Goal: Task Accomplishment & Management: Use online tool/utility

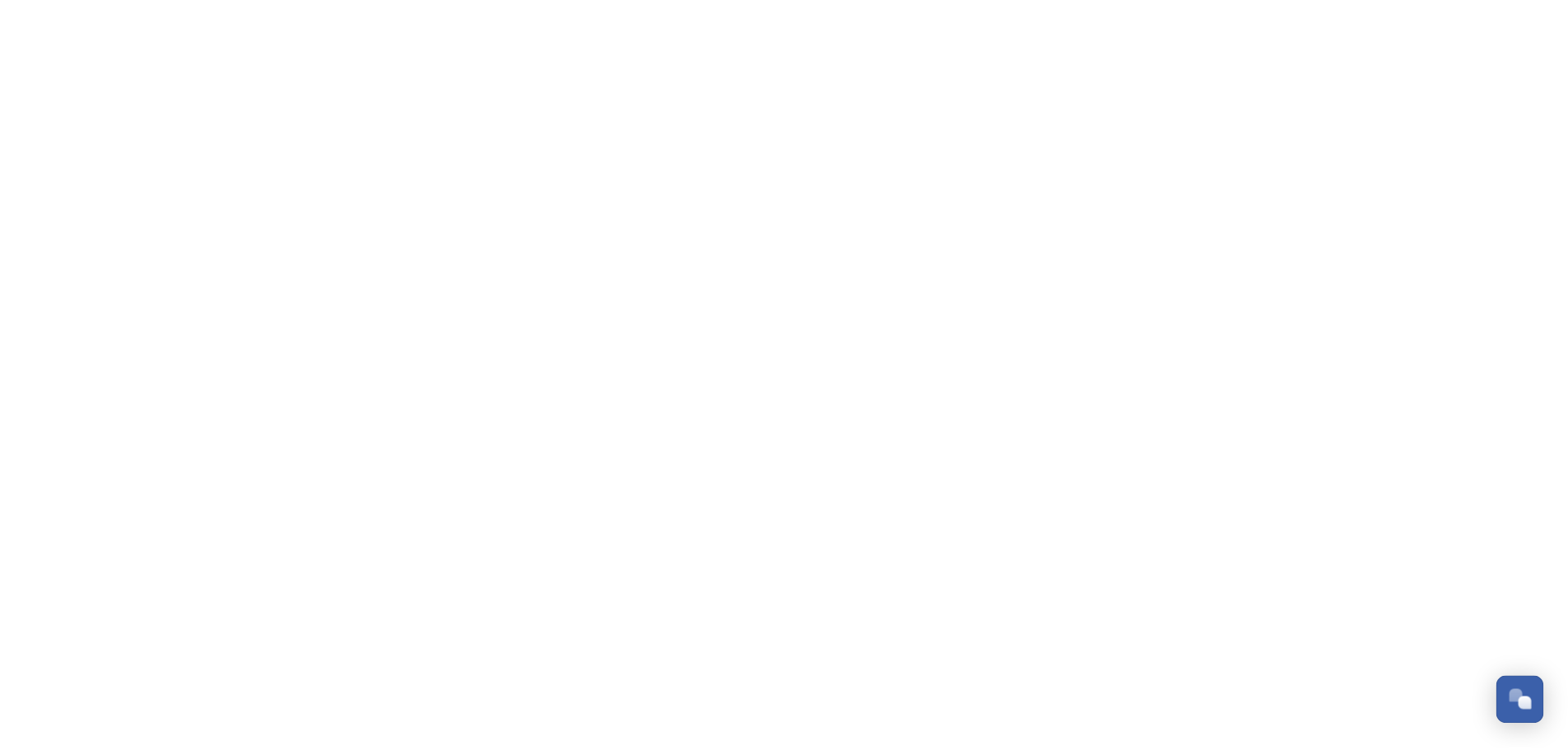
scroll to position [393, 0]
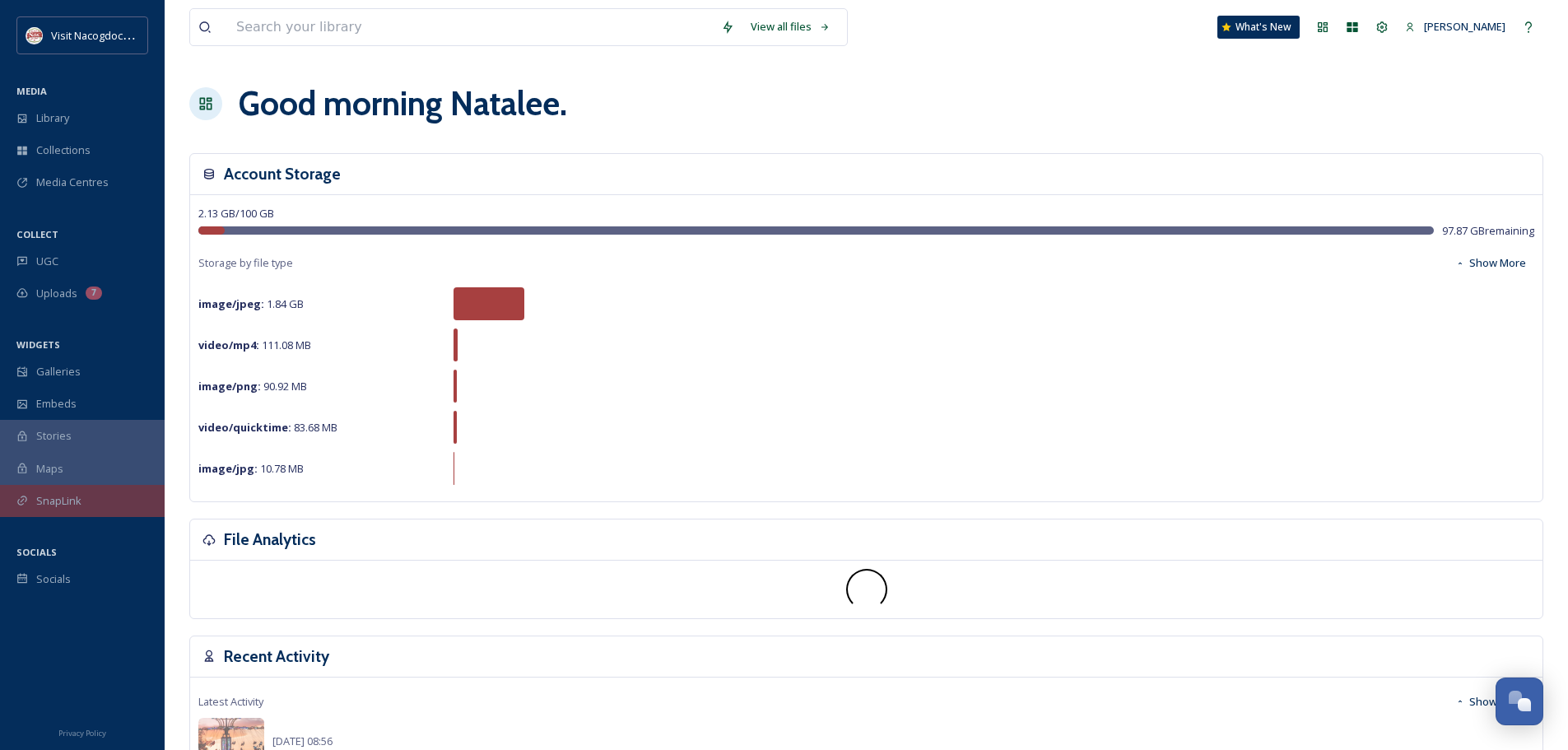
click at [28, 504] on icon at bounding box center [23, 500] width 12 height 12
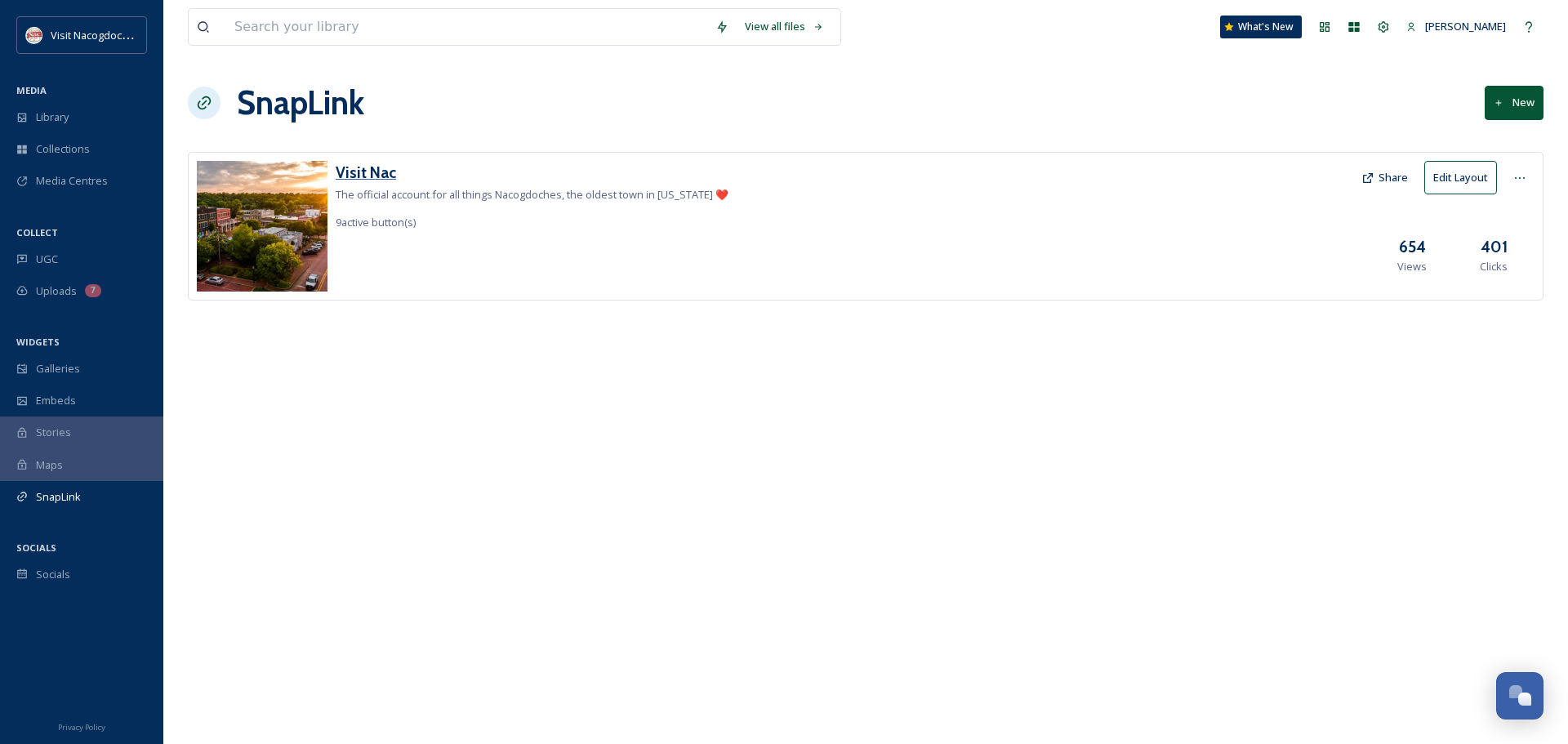
click at [358, 172] on h3 "Visit Nac" at bounding box center [532, 172] width 393 height 24
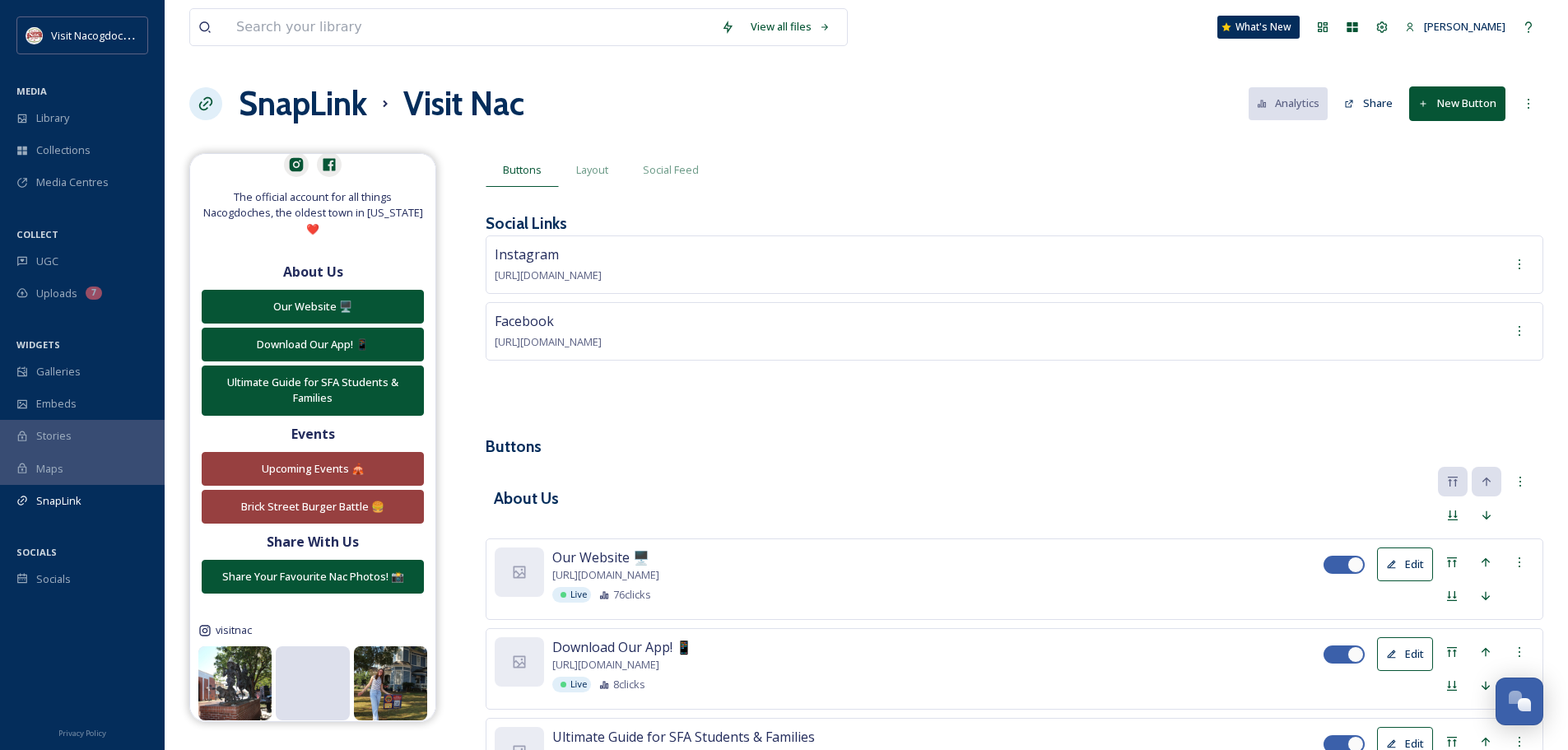
click at [1466, 106] on button "New Button" at bounding box center [1457, 104] width 96 height 33
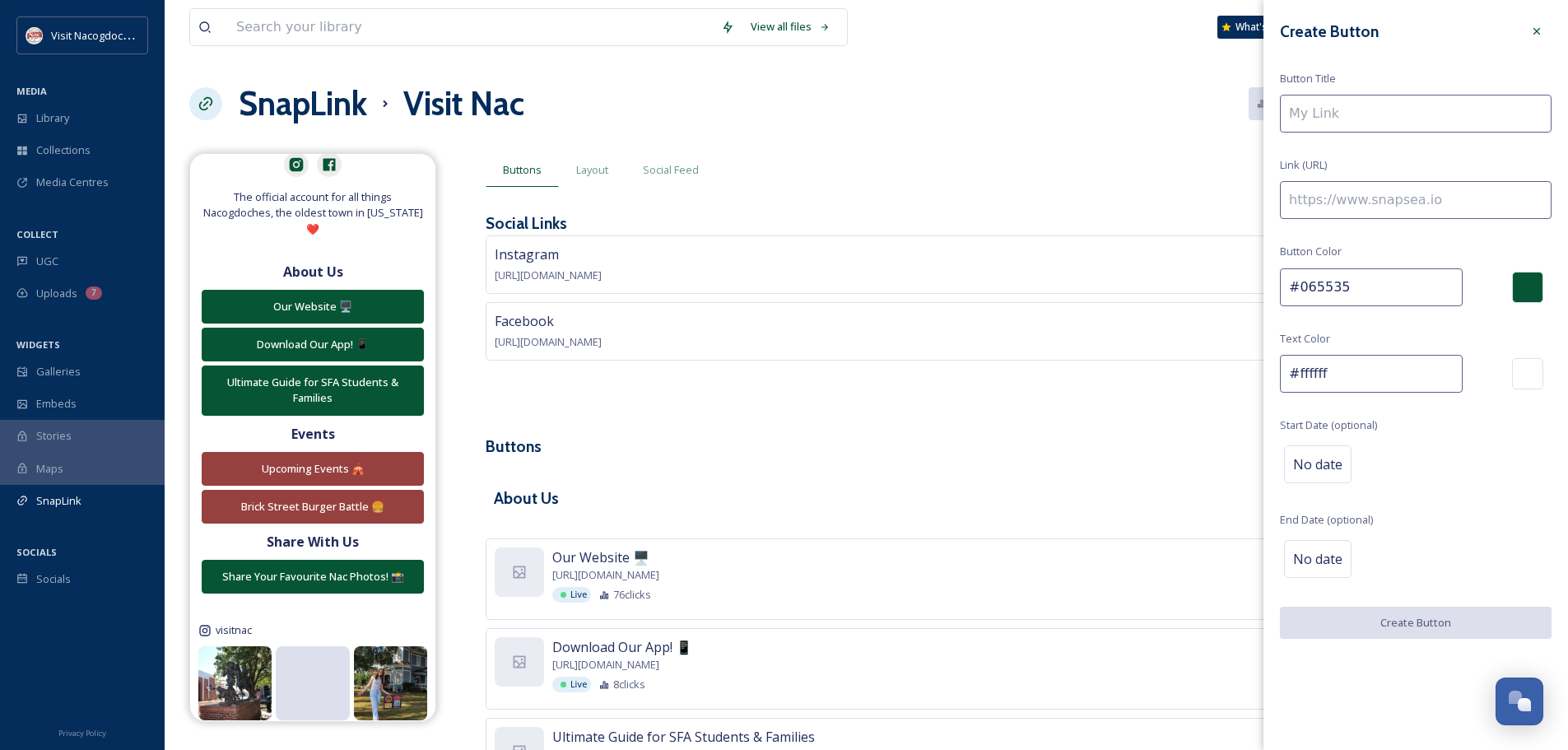
click at [1441, 131] on input at bounding box center [1415, 113] width 271 height 38
type input "W"
type input "Swing in the Streets"
click at [1423, 159] on div "Create Button Button Title Swing in the Streets Link (URL) Button Color #065535…" at bounding box center [1415, 327] width 305 height 656
click at [1436, 190] on input at bounding box center [1415, 200] width 271 height 38
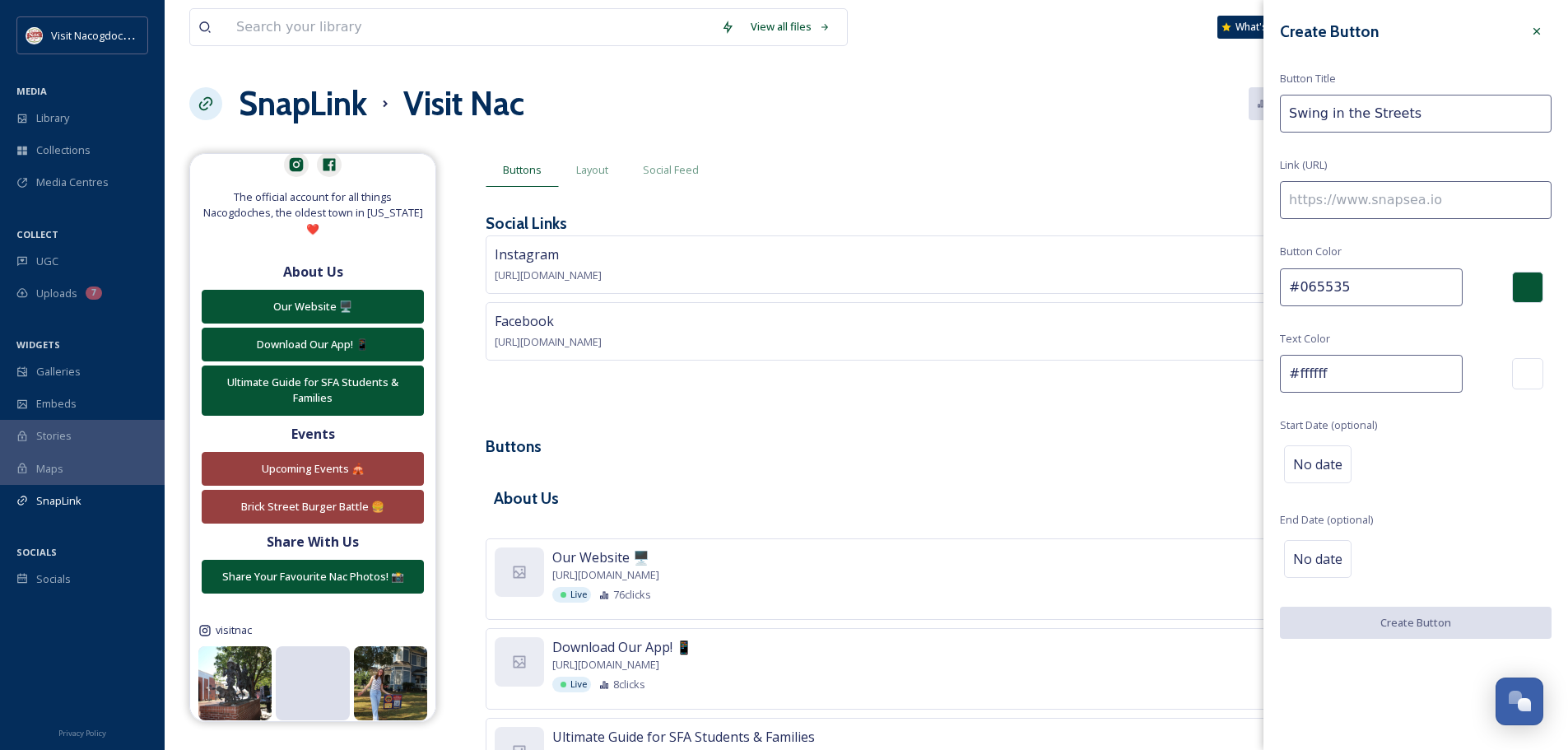
paste input "[URL][DOMAIN_NAME]"
type input "[URL][DOMAIN_NAME]"
click at [1528, 285] on div at bounding box center [1527, 286] width 31 height 31
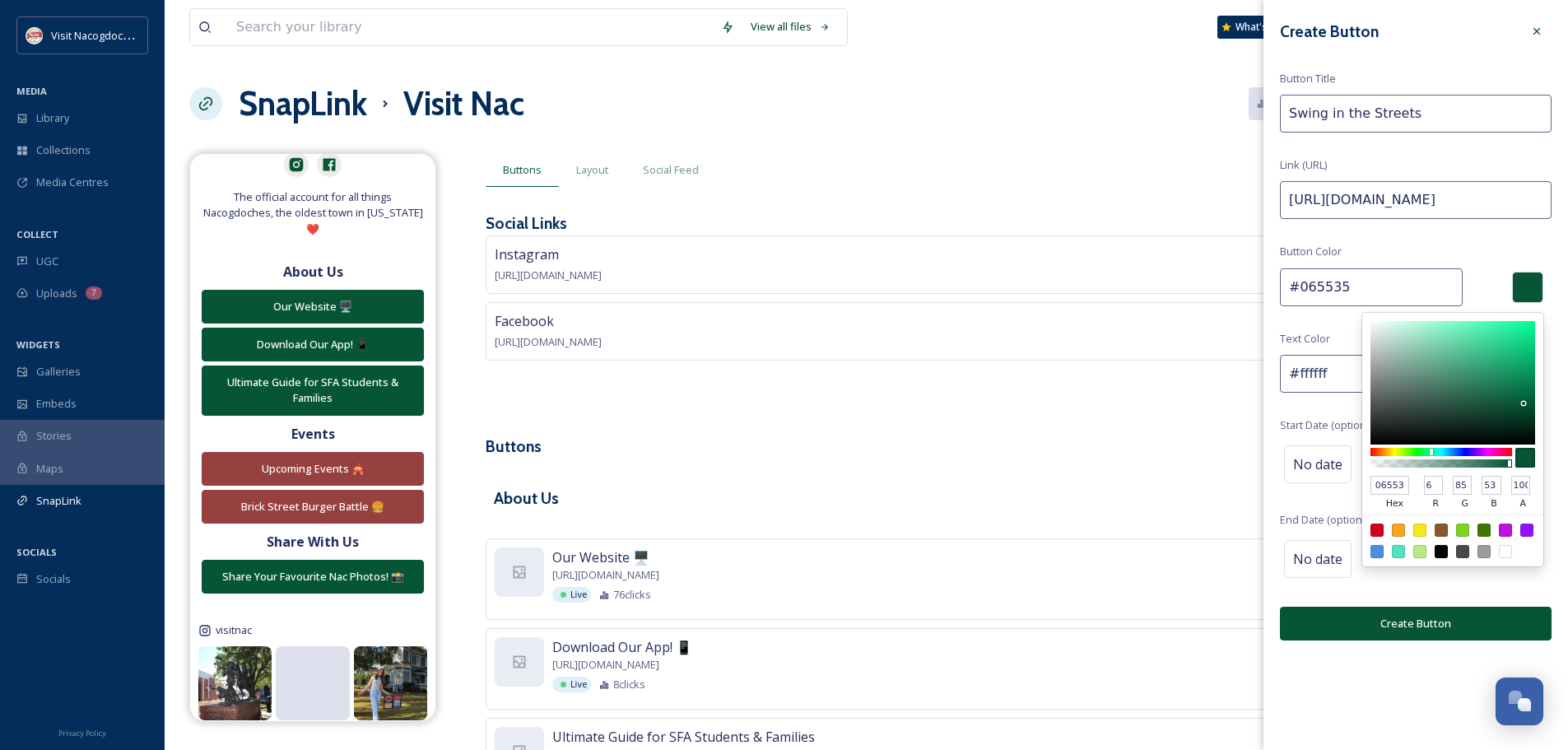
click at [1376, 530] on div at bounding box center [1377, 530] width 13 height 13
type input "#d0021b"
type input "D0021B"
type input "208"
type input "2"
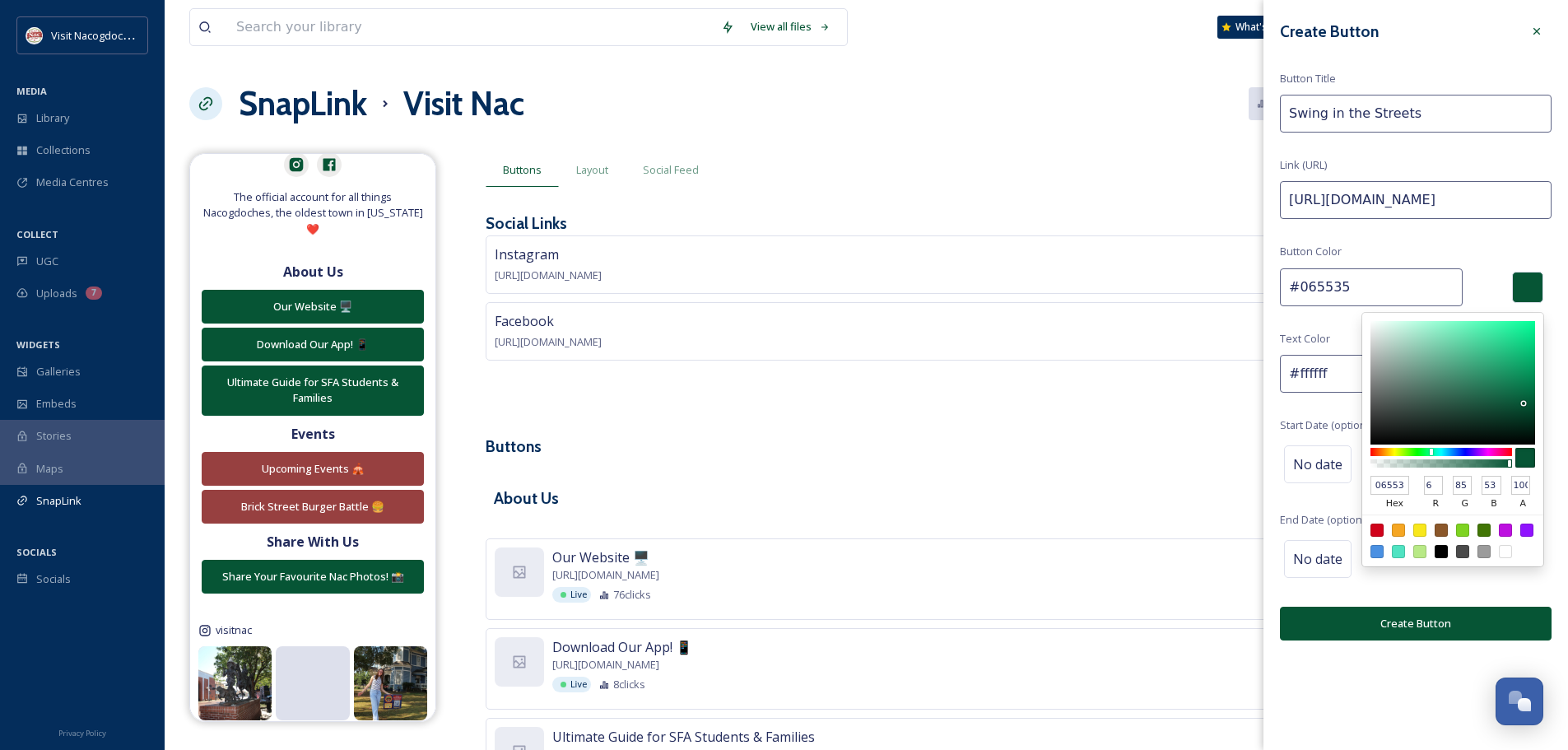
type input "27"
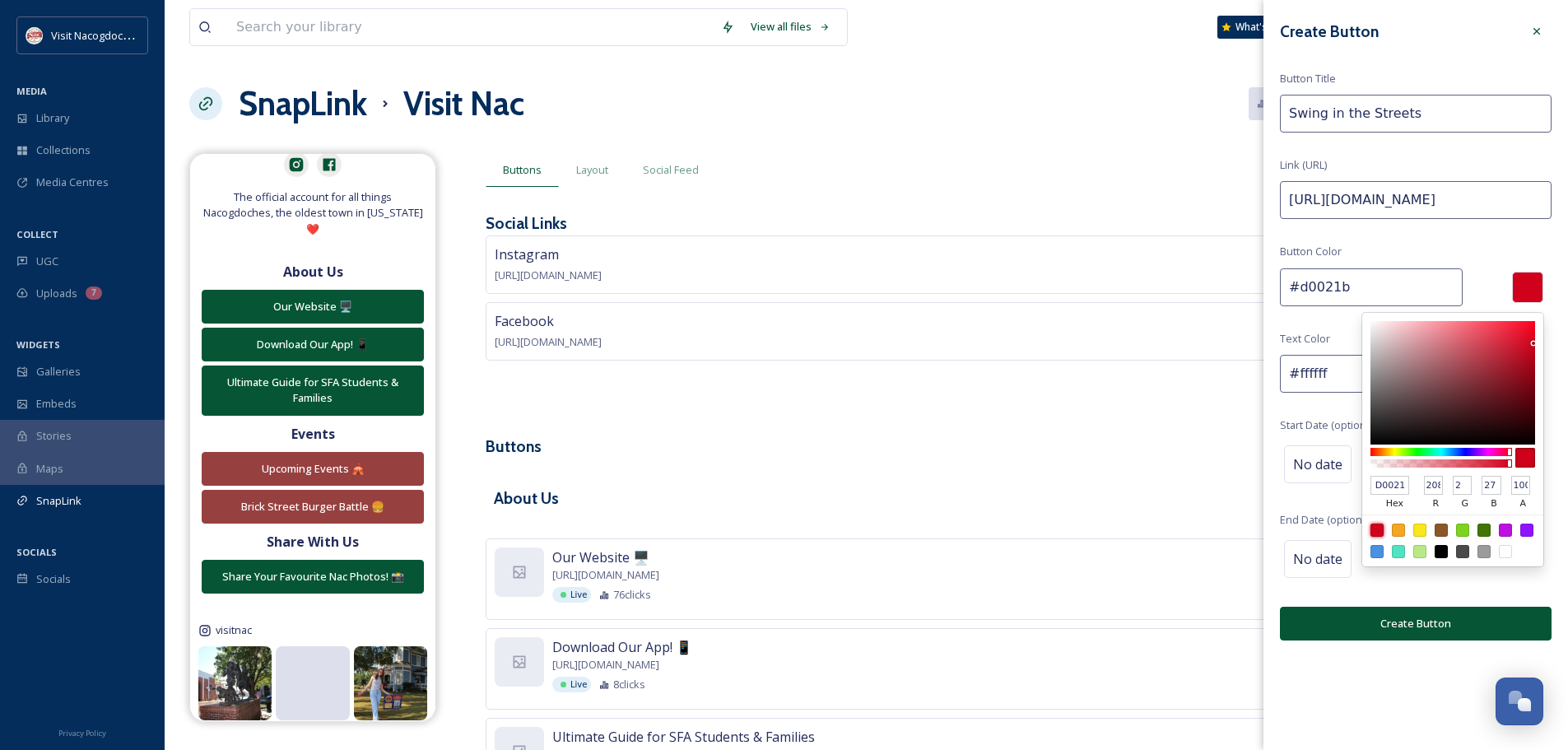
click at [1479, 249] on div "Create Button Button Title Swing in the Streets Link (URL) [URL][DOMAIN_NAME] B…" at bounding box center [1415, 328] width 305 height 657
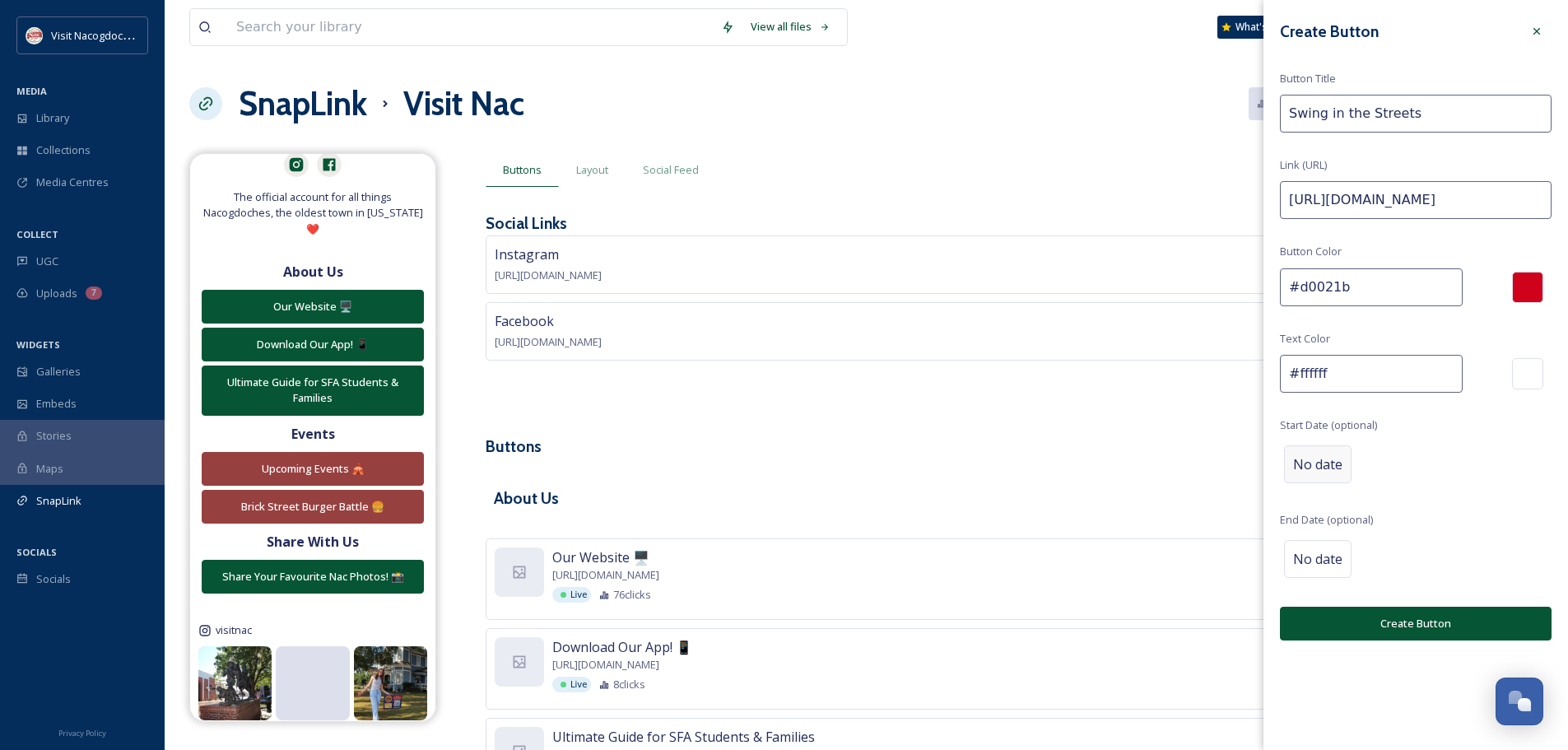
click at [1334, 479] on div "No date" at bounding box center [1318, 464] width 68 height 38
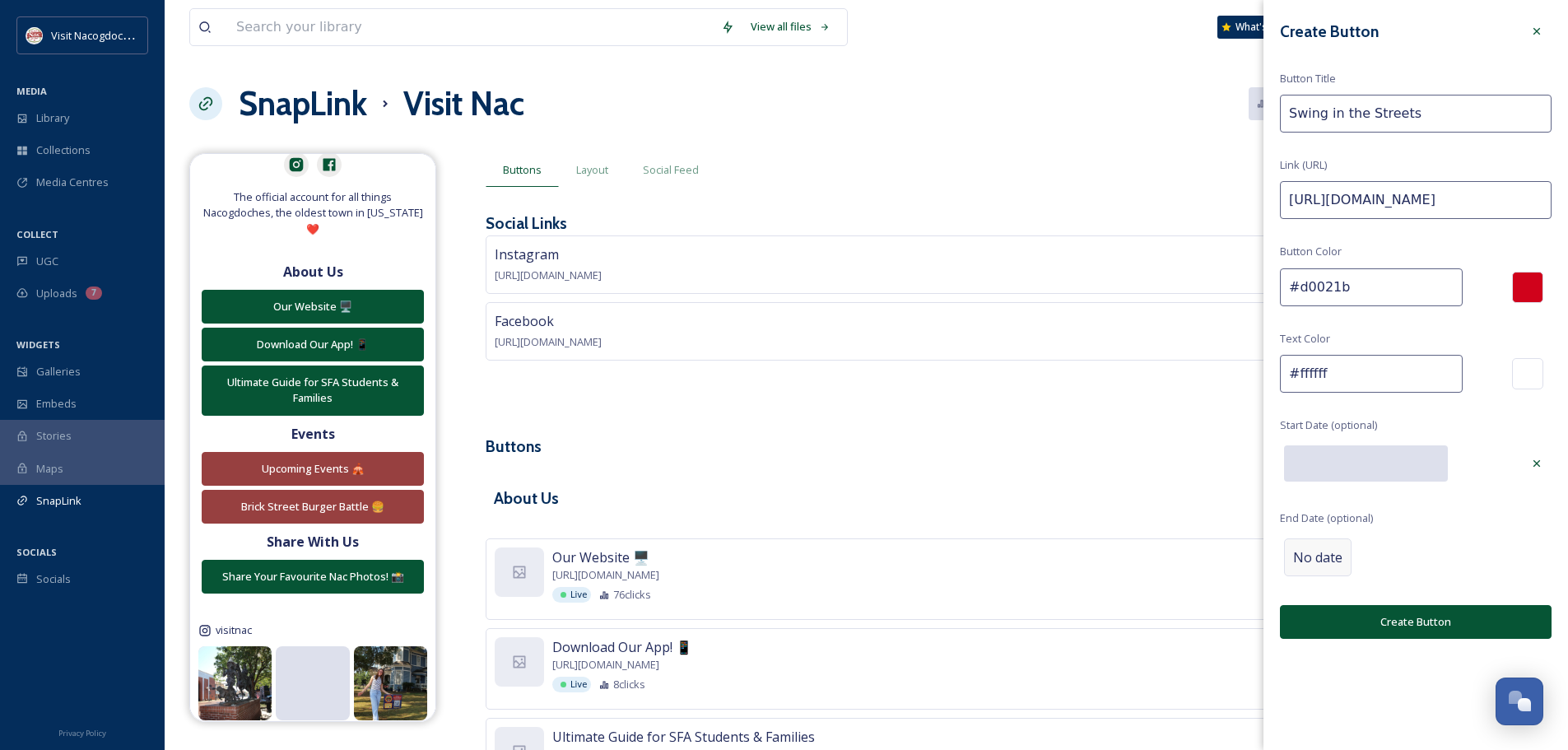
click at [1327, 570] on div "No date" at bounding box center [1318, 557] width 68 height 38
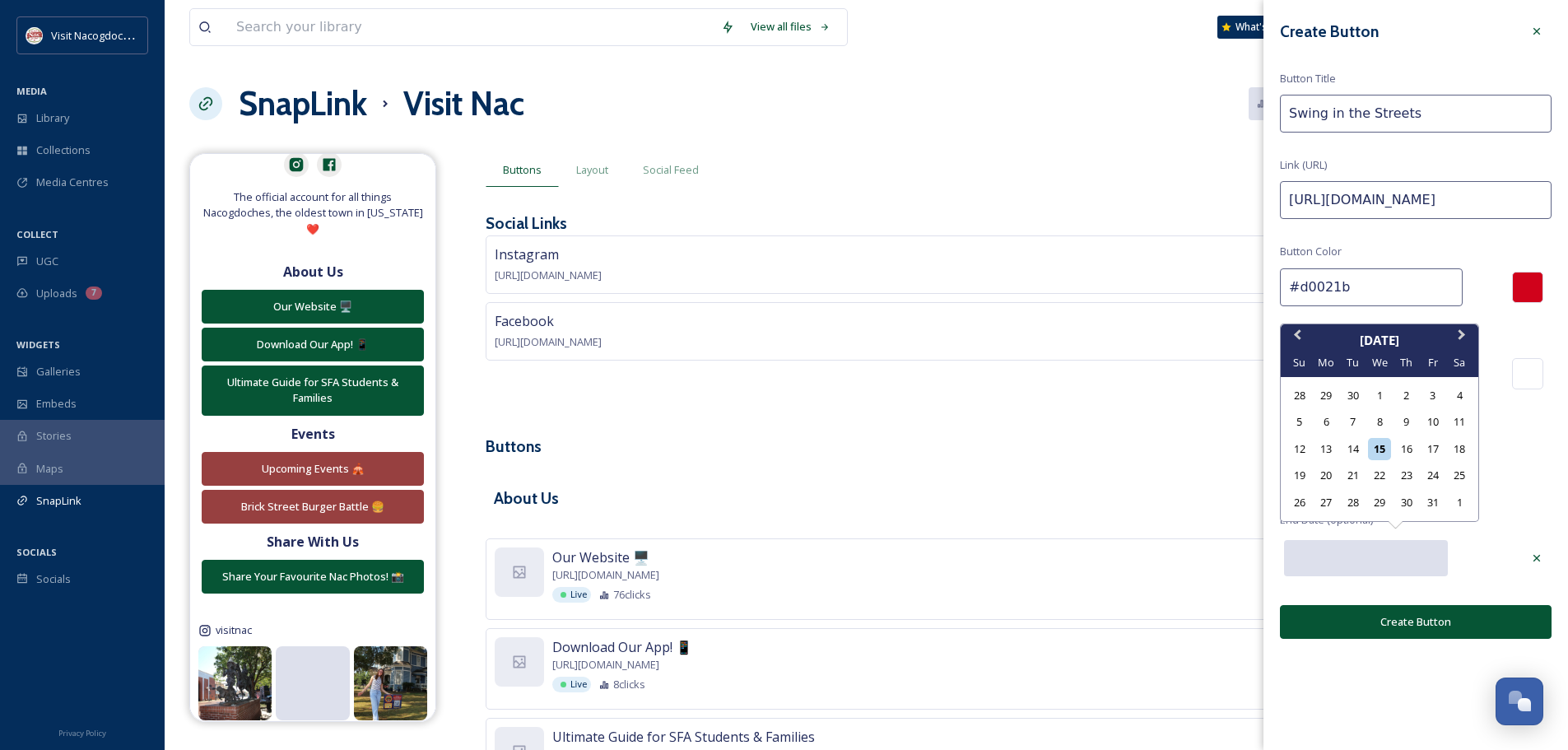
click at [1338, 558] on input "text" at bounding box center [1366, 558] width 164 height 36
click at [1457, 467] on div "25" at bounding box center [1459, 475] width 23 height 23
type input "[DATE]"
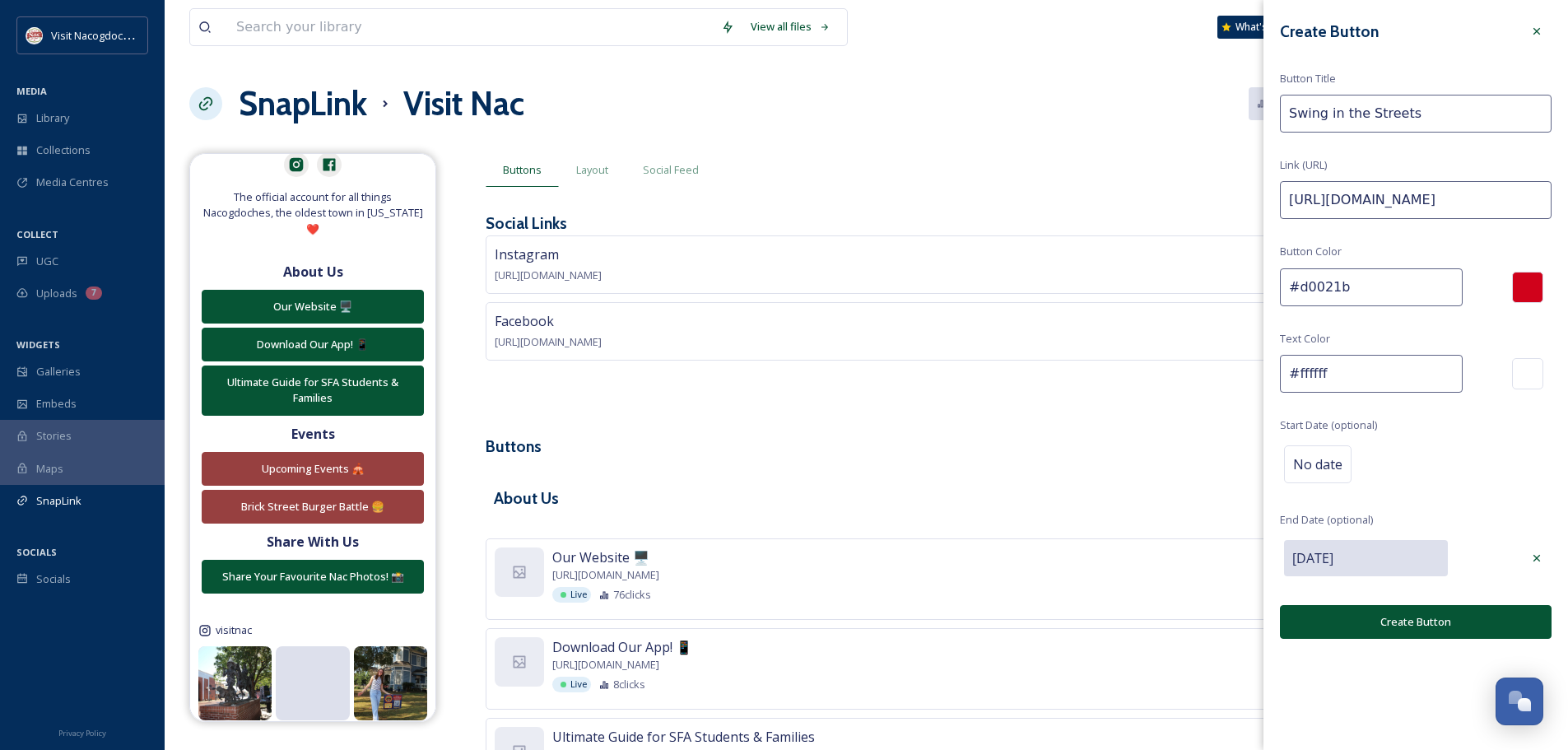
click at [1424, 626] on button "Create Button" at bounding box center [1415, 622] width 271 height 33
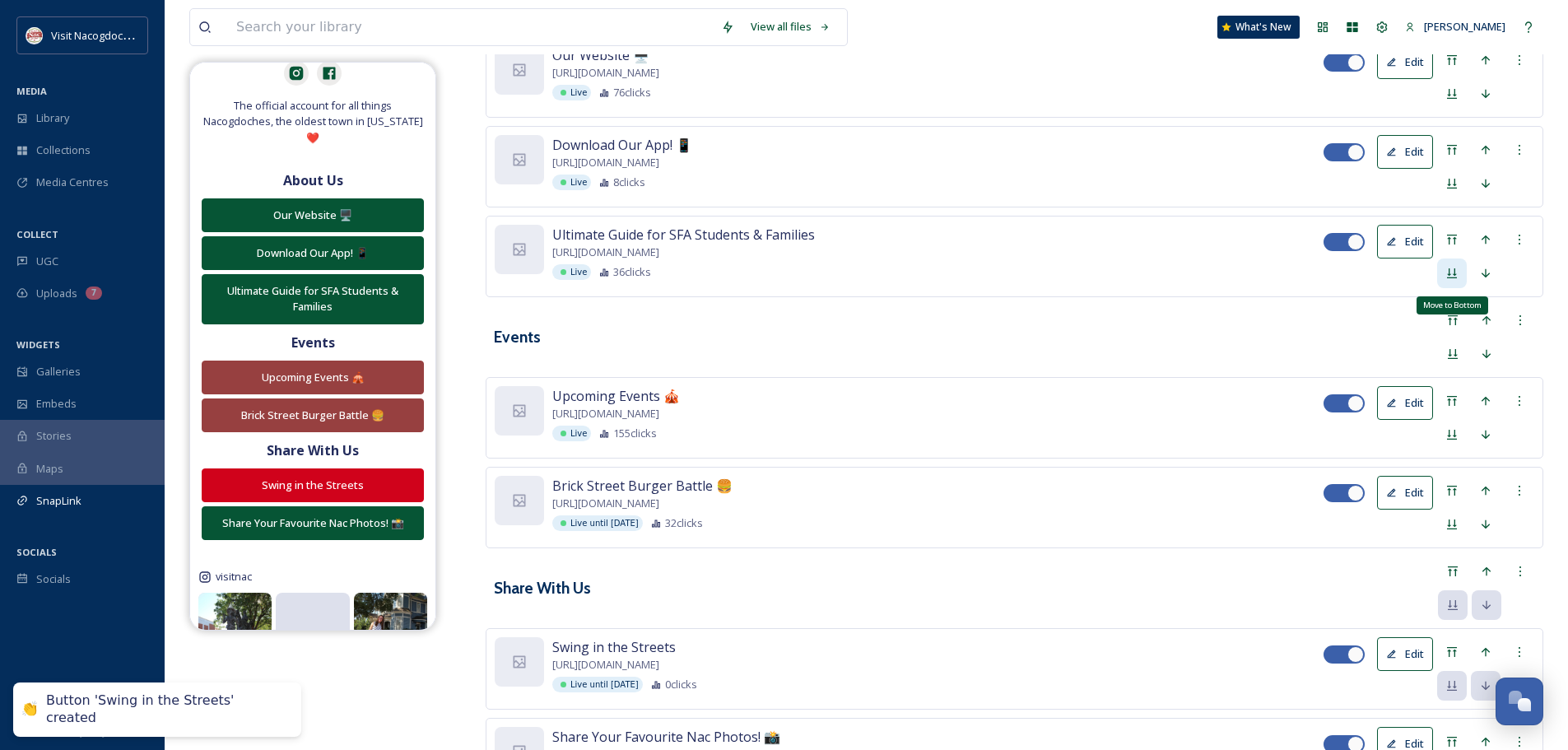
scroll to position [600, 0]
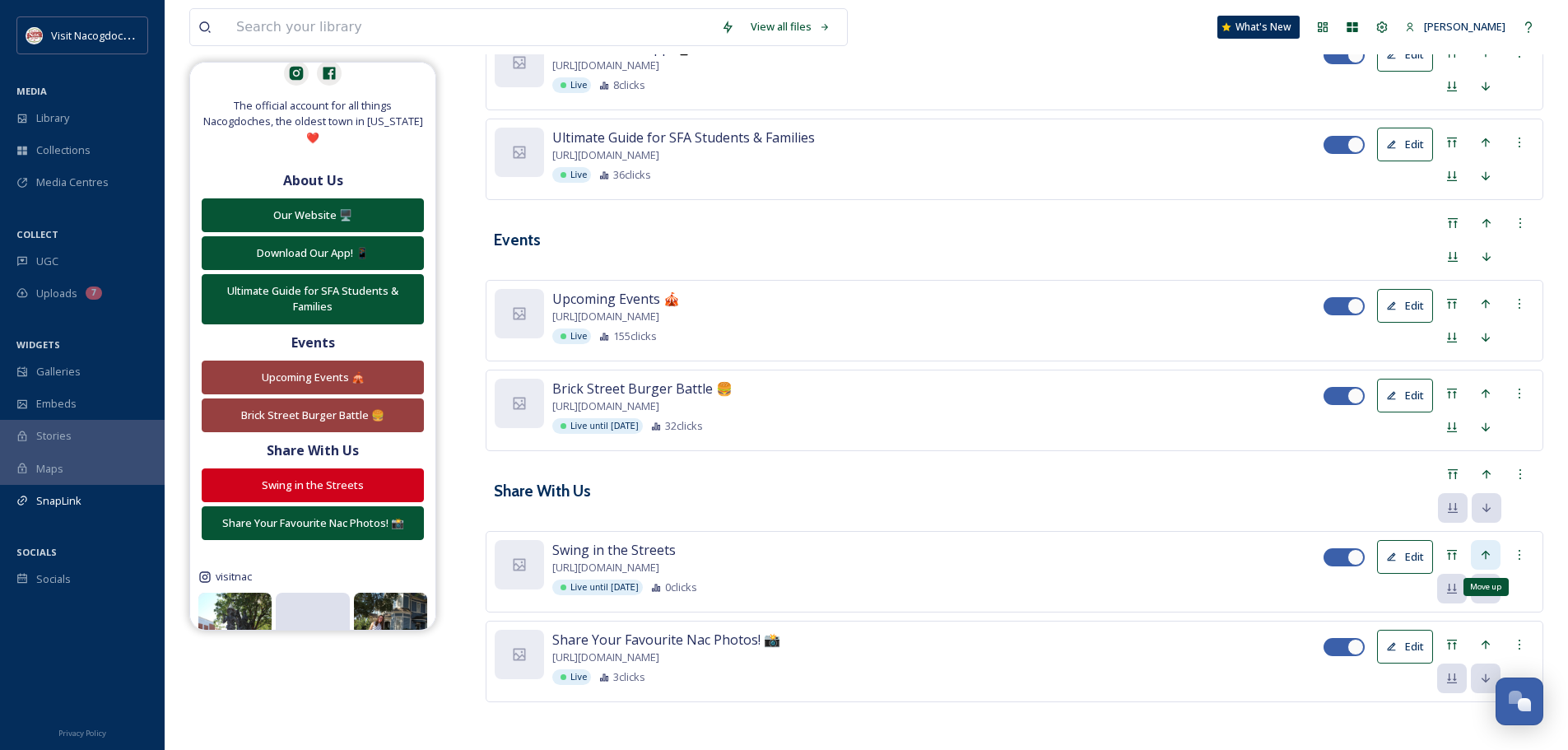
click at [1479, 550] on icon at bounding box center [1486, 555] width 13 height 13
click at [1482, 555] on icon at bounding box center [1486, 555] width 13 height 13
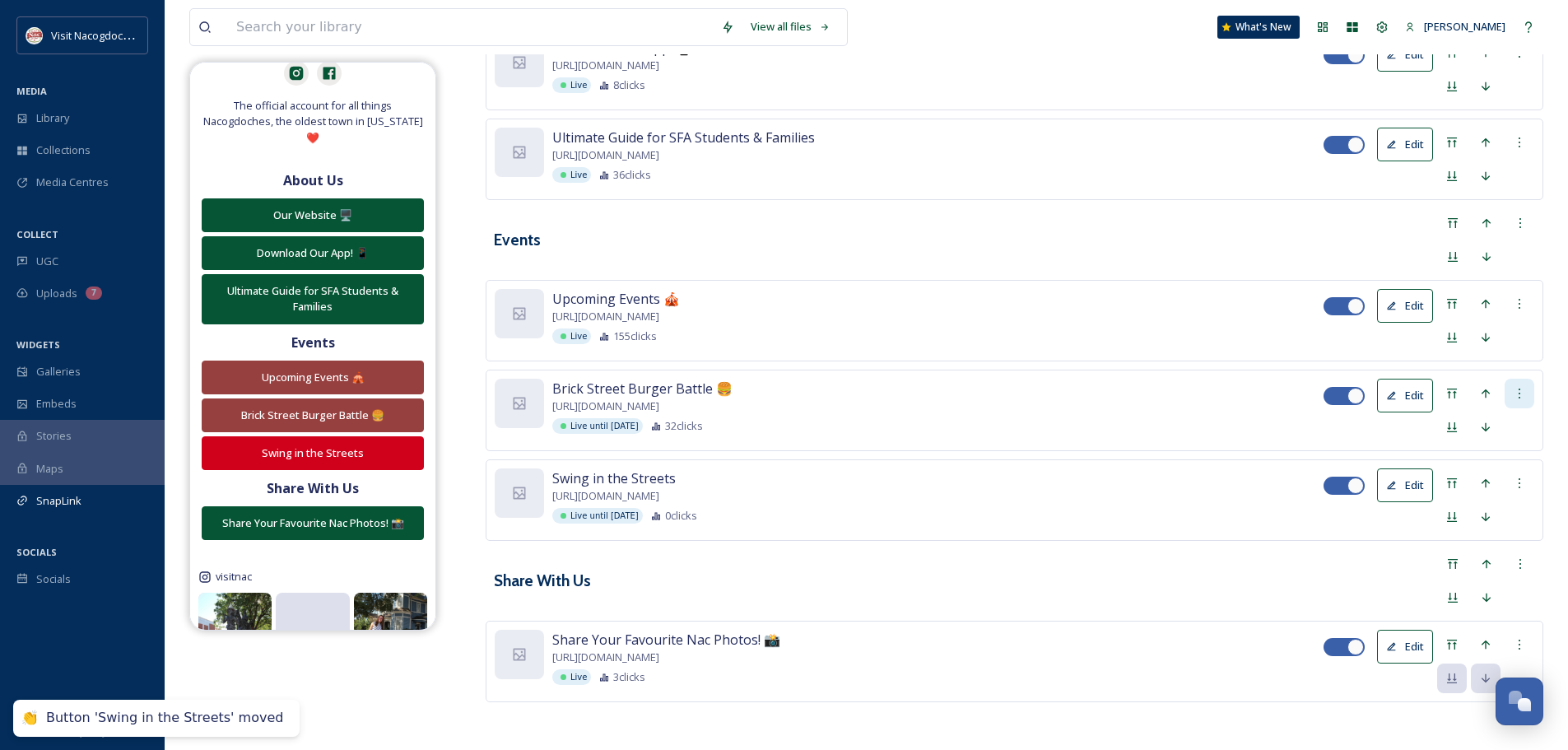
click at [1520, 381] on div at bounding box center [1519, 393] width 29 height 29
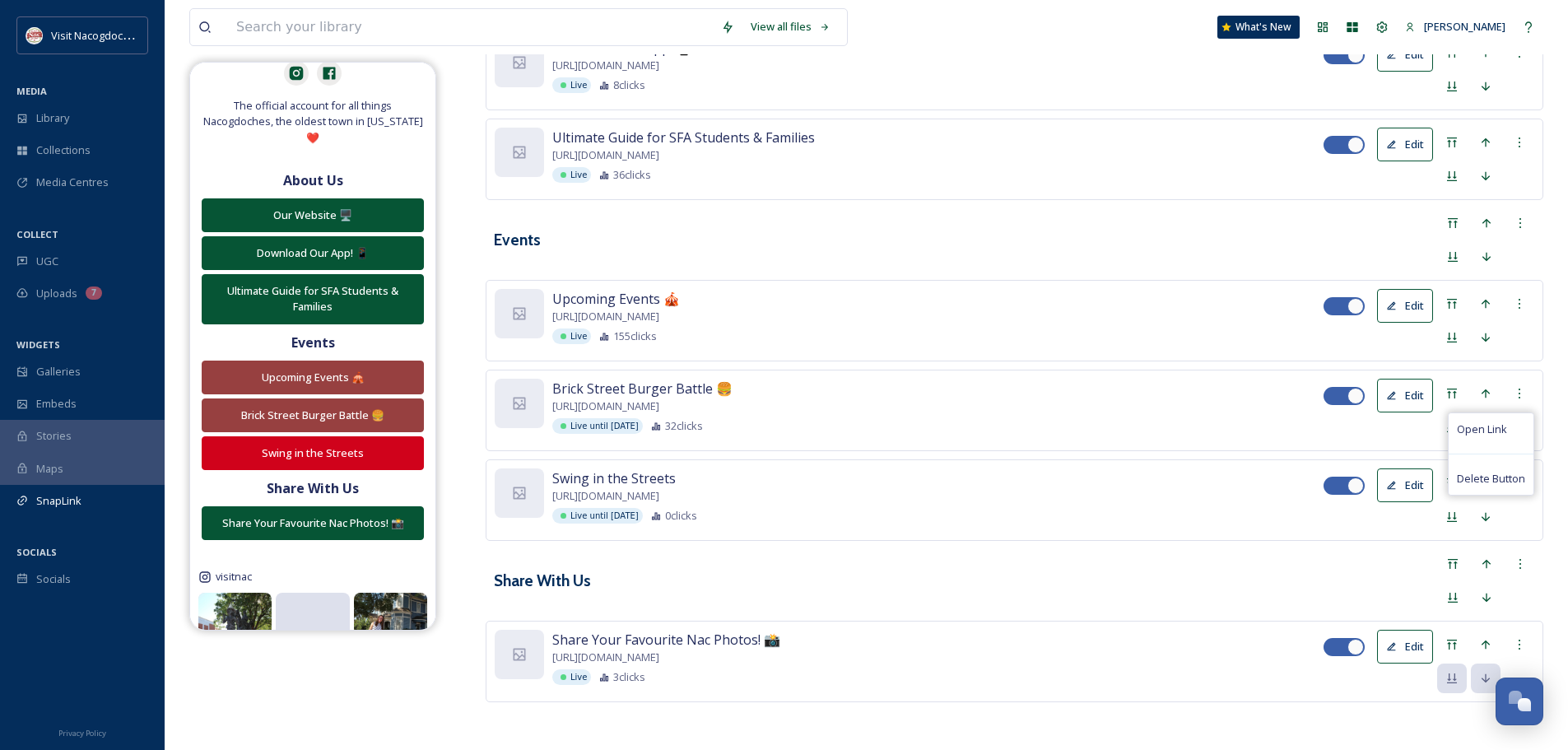
click at [1413, 394] on button "Edit" at bounding box center [1404, 395] width 56 height 33
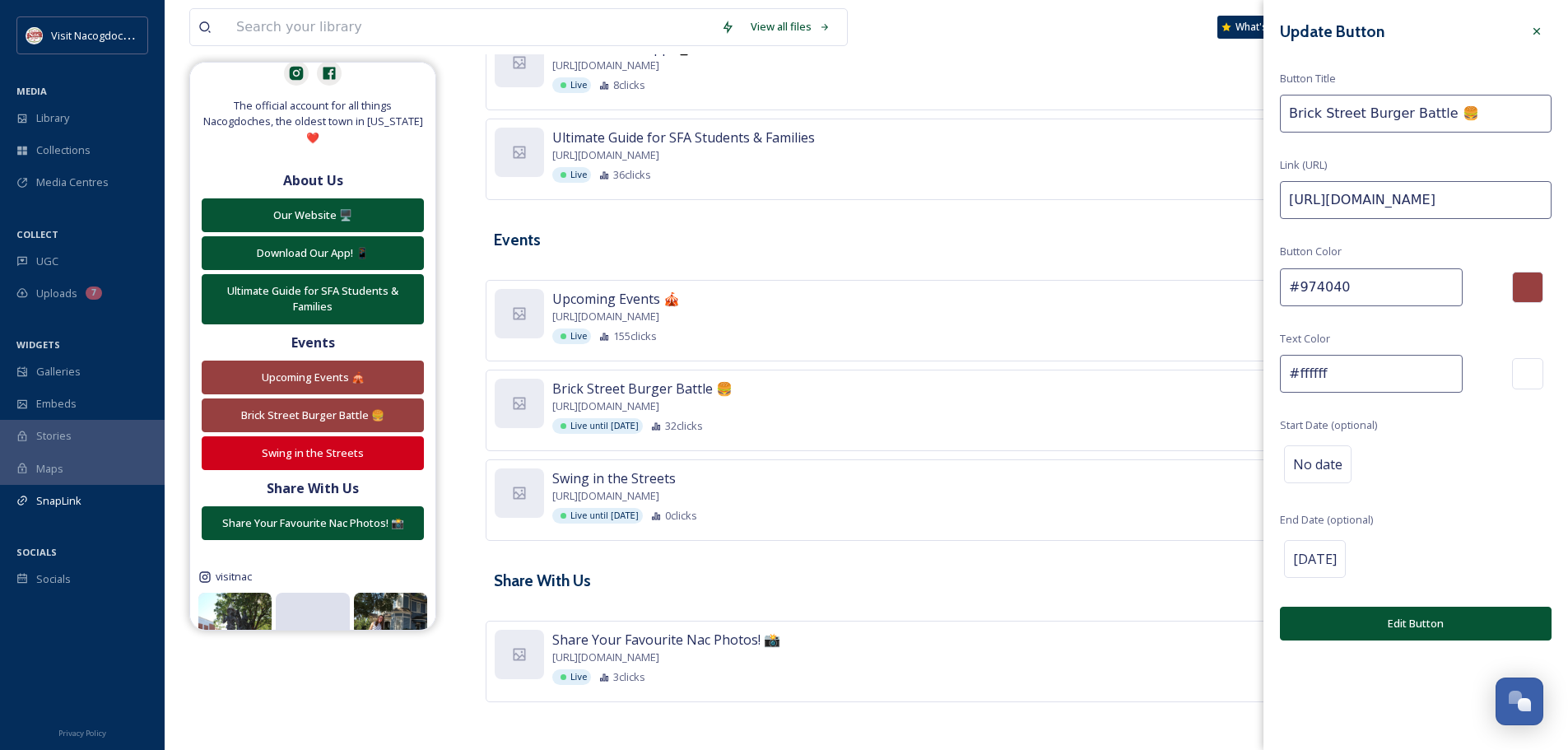
click at [1365, 302] on input "#974040" at bounding box center [1371, 286] width 183 height 38
click at [1541, 28] on icon at bounding box center [1537, 32] width 13 height 13
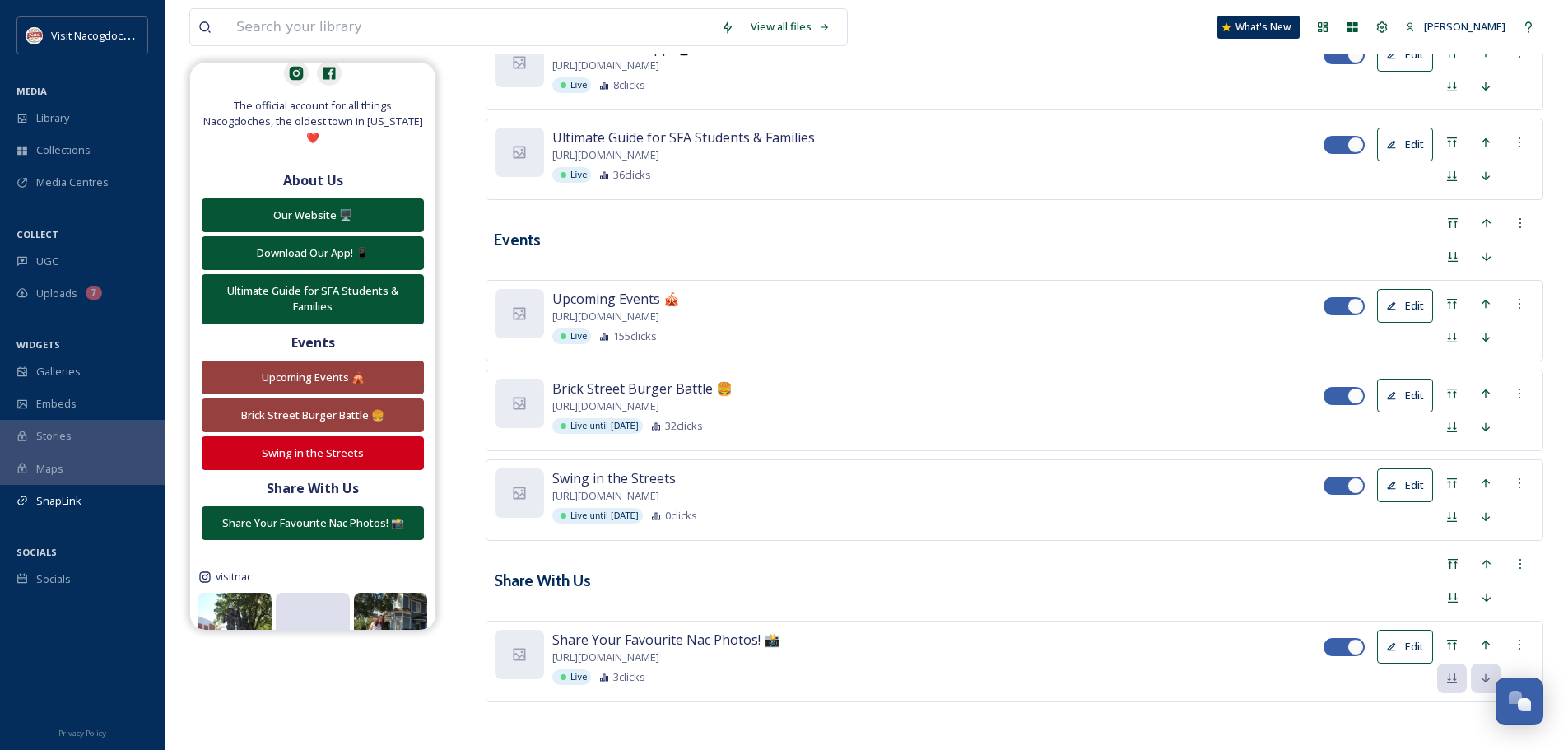
click at [1430, 476] on button "Edit" at bounding box center [1404, 485] width 56 height 33
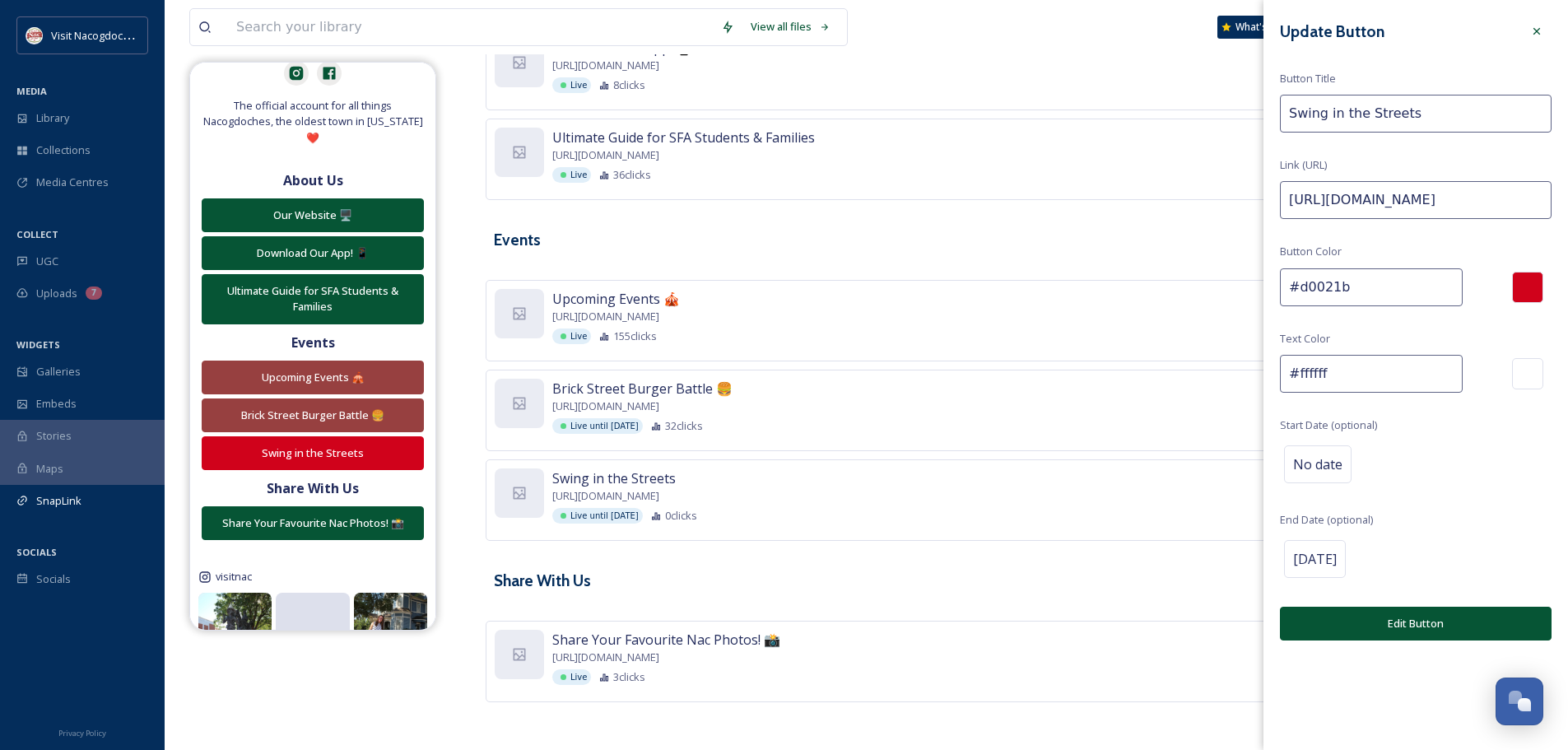
click at [1410, 274] on input "#d0021b" at bounding box center [1371, 286] width 183 height 38
paste input "974040"
type input "#974040"
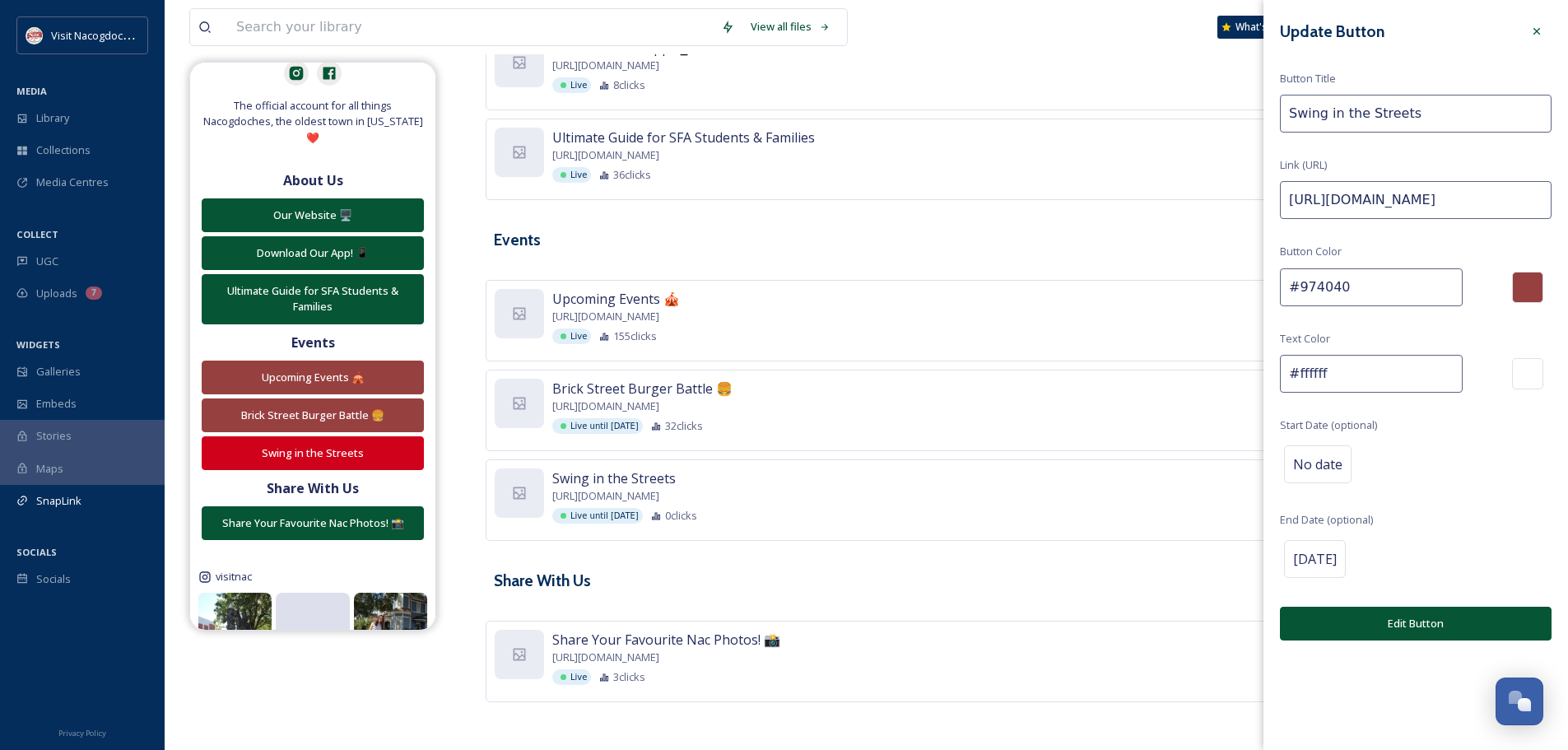
click at [1396, 636] on button "Edit Button" at bounding box center [1415, 624] width 271 height 33
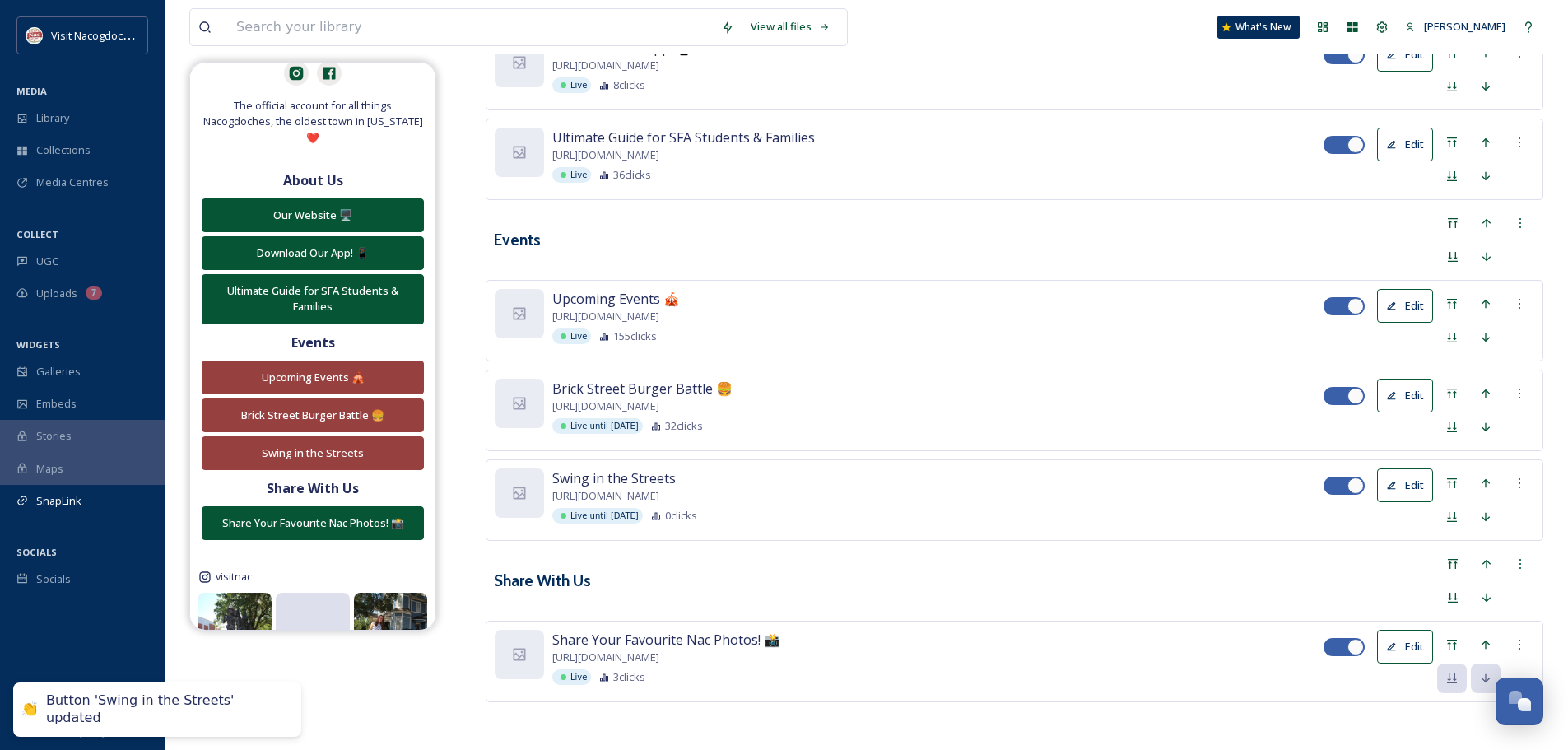
click at [678, 587] on div "Share With Us" at bounding box center [1014, 581] width 1058 height 63
click at [1406, 479] on button "Edit" at bounding box center [1404, 485] width 56 height 33
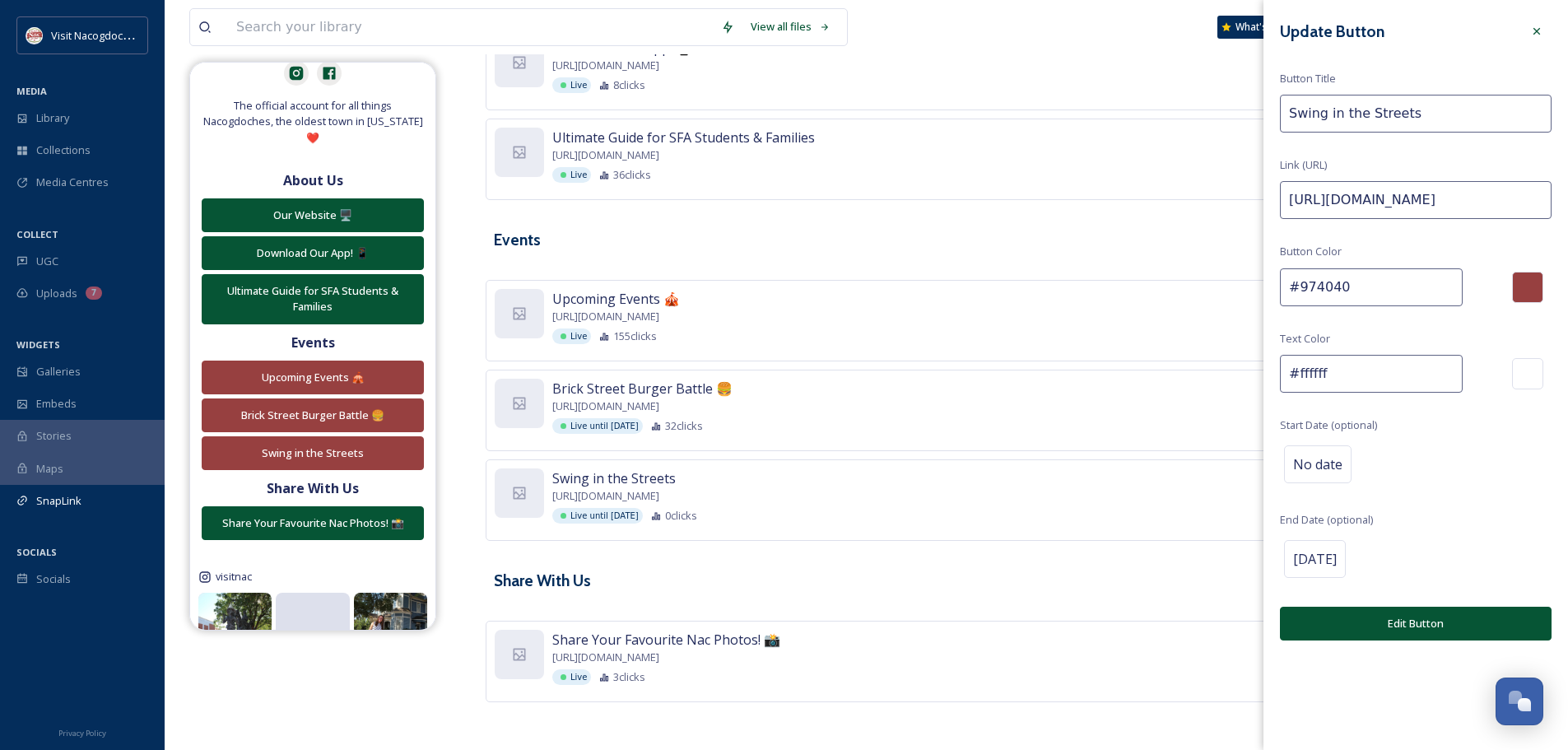
click at [1457, 101] on input "Swing in the Streets" at bounding box center [1415, 113] width 271 height 38
paste input "💃🎶🕺"
type input "Swing in the Streets 💃"
click at [1472, 155] on div "Update Button Button Title Swing in the Streets 💃 Link (URL) [URL][DOMAIN_NAME]…" at bounding box center [1415, 328] width 305 height 657
click at [1348, 632] on button "Edit Button" at bounding box center [1415, 624] width 271 height 33
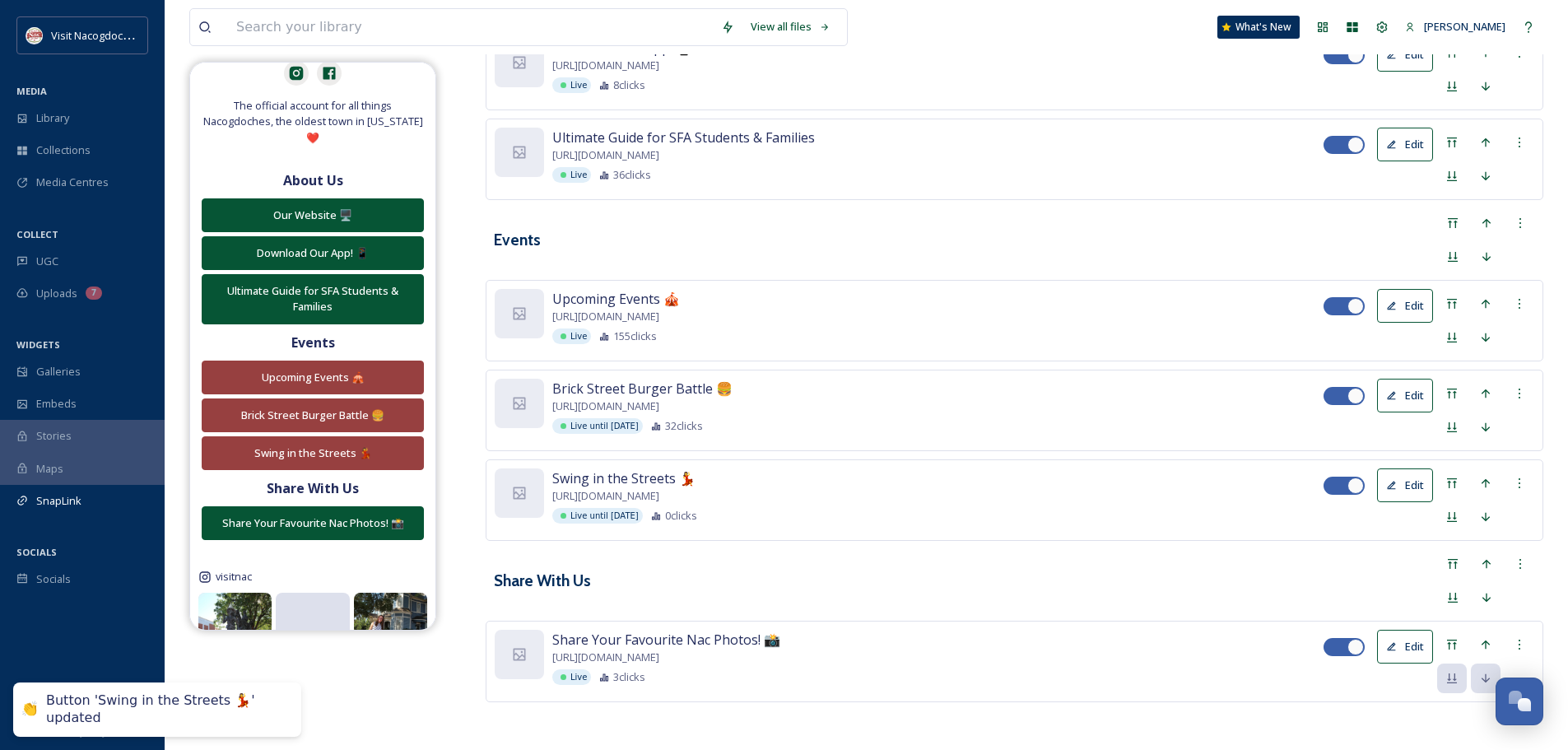
click at [770, 221] on div "Events" at bounding box center [1014, 240] width 1058 height 63
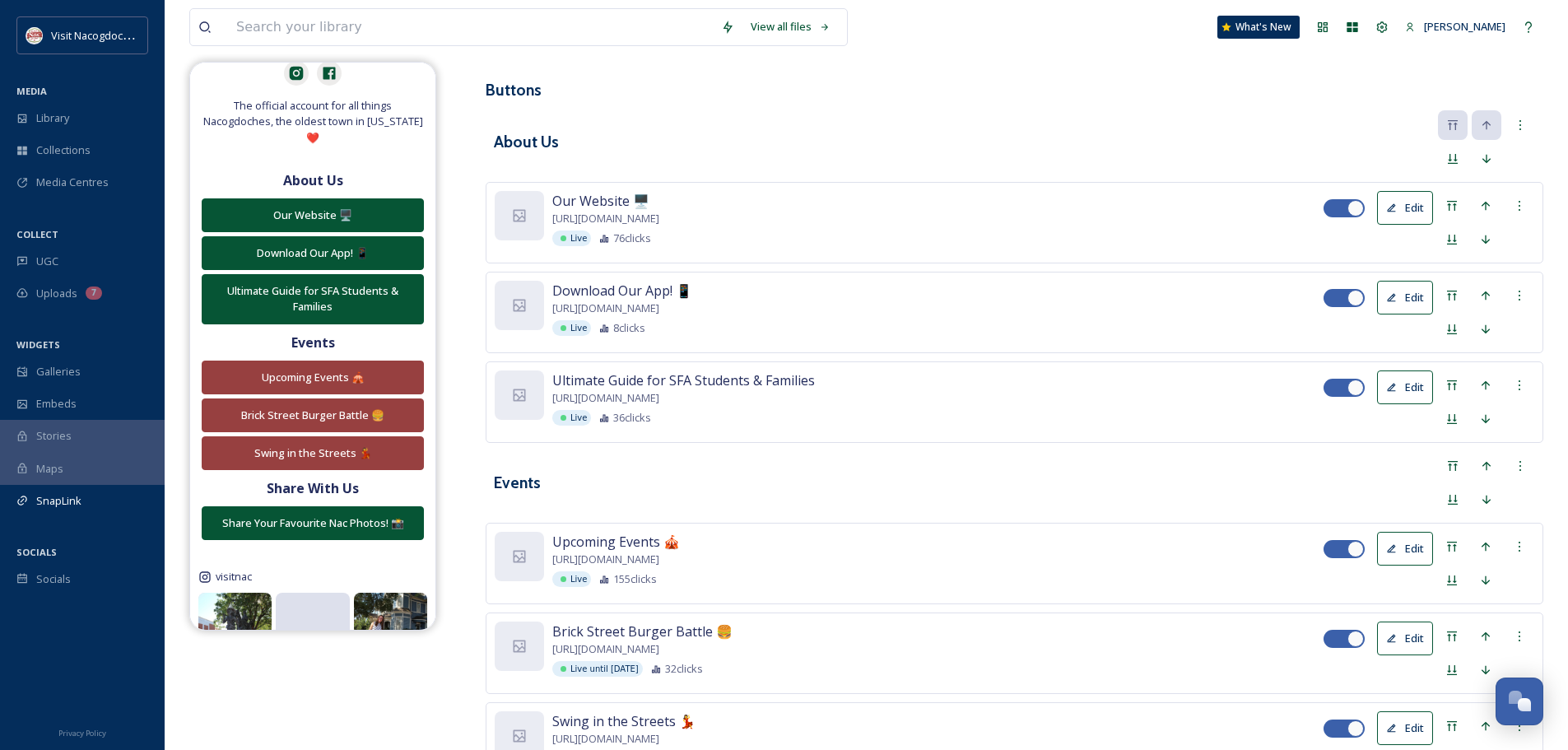
scroll to position [352, 0]
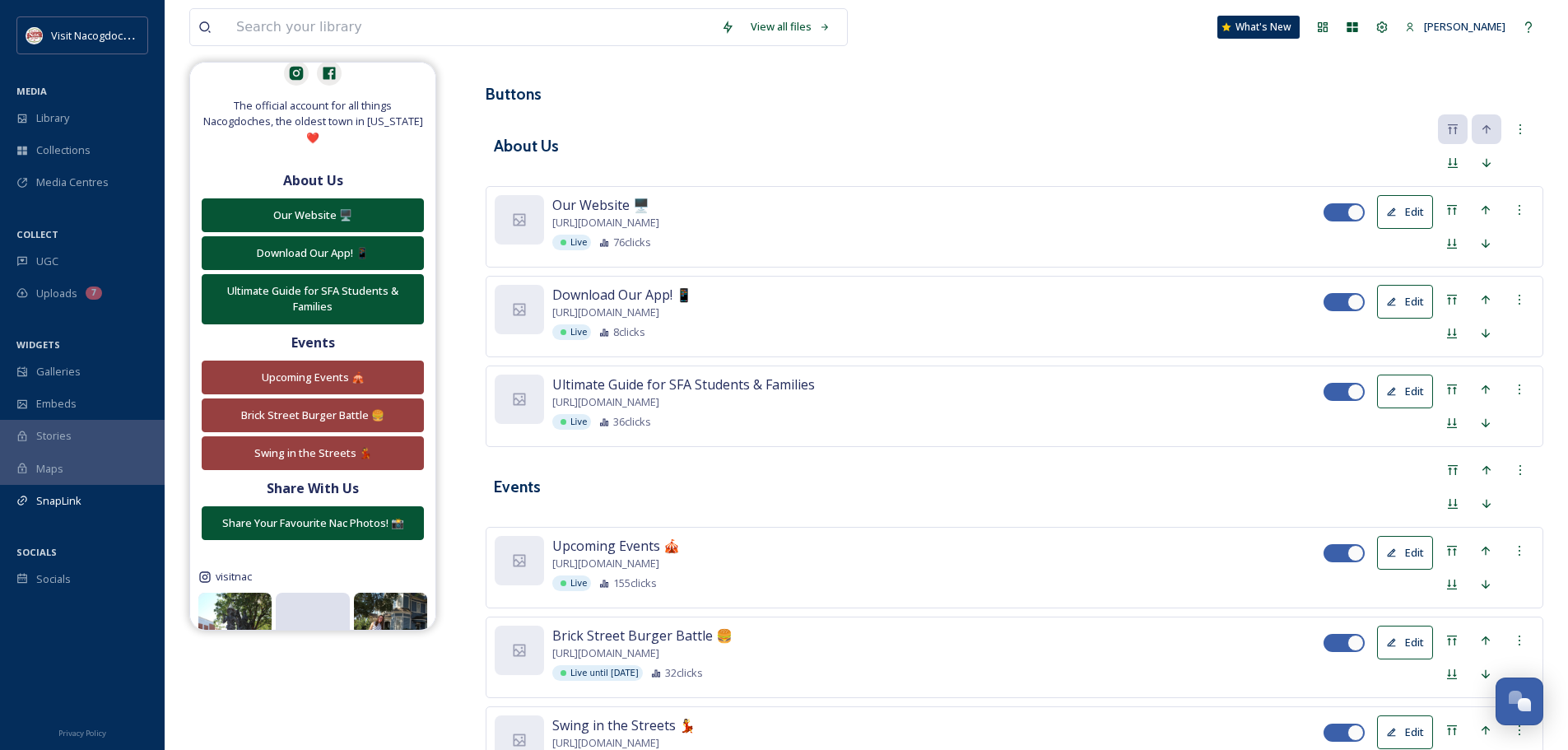
click at [1362, 298] on div at bounding box center [1356, 302] width 17 height 17
checkbox input "false"
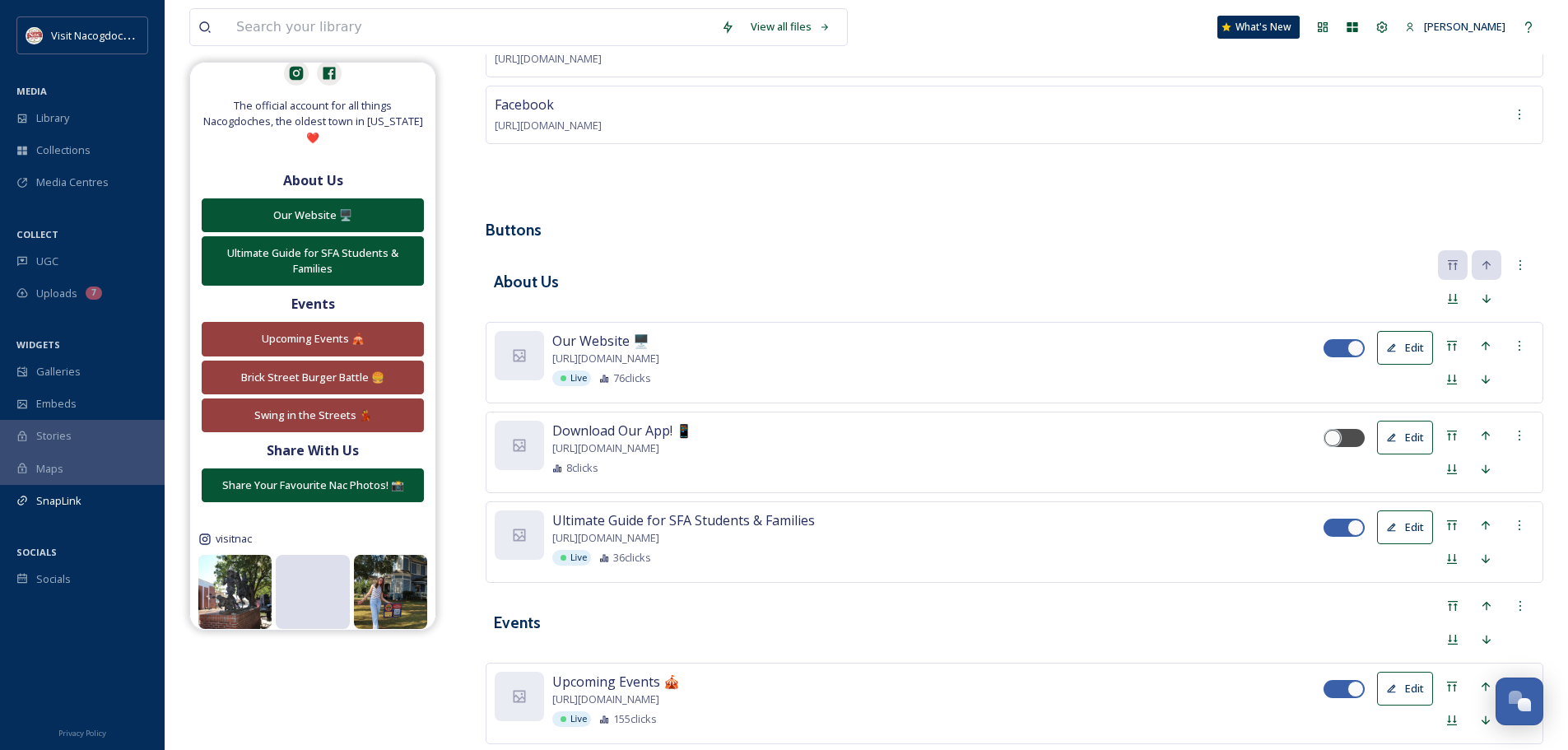
scroll to position [188, 0]
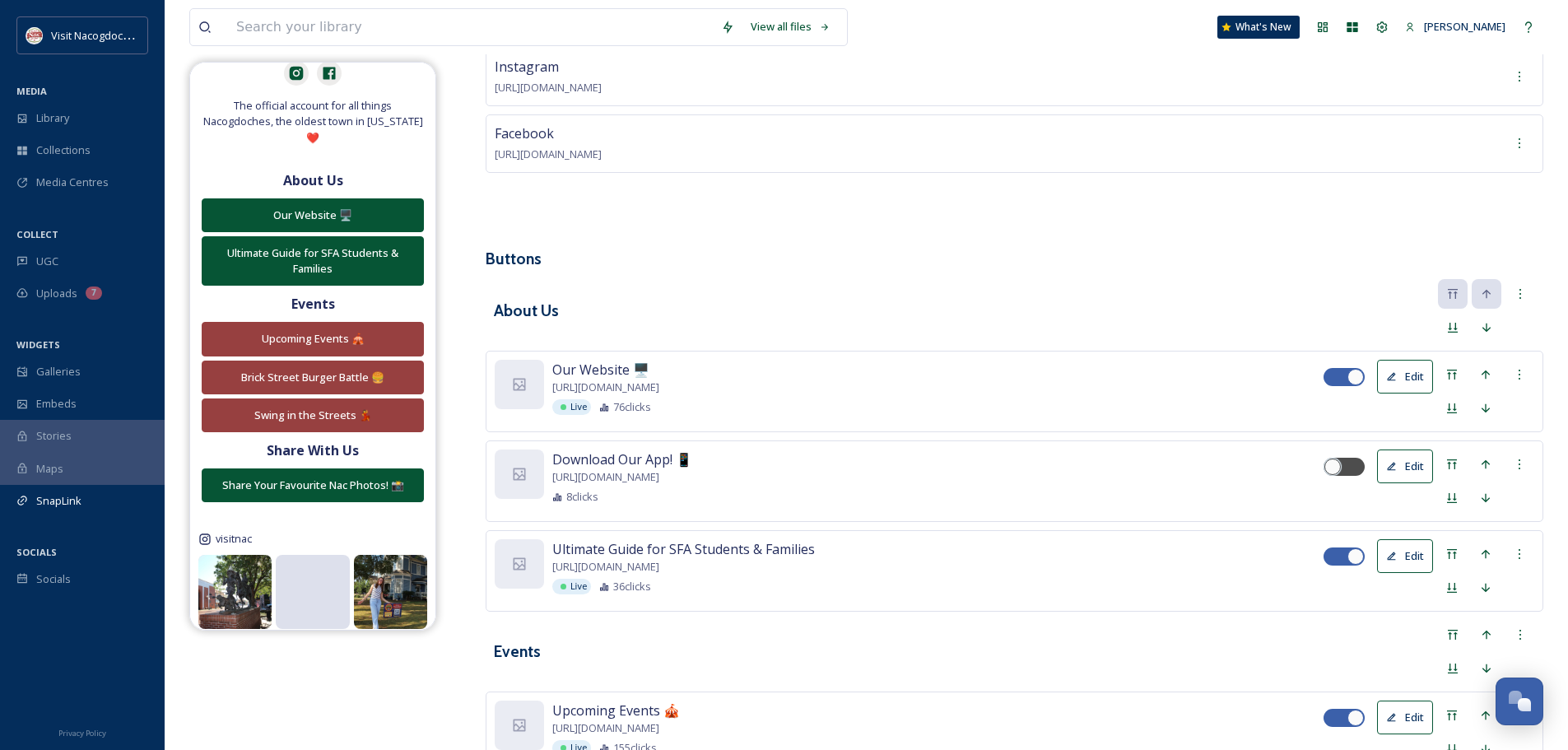
click at [973, 247] on h3 "Buttons" at bounding box center [1014, 259] width 1058 height 24
